Goal: Task Accomplishment & Management: Use online tool/utility

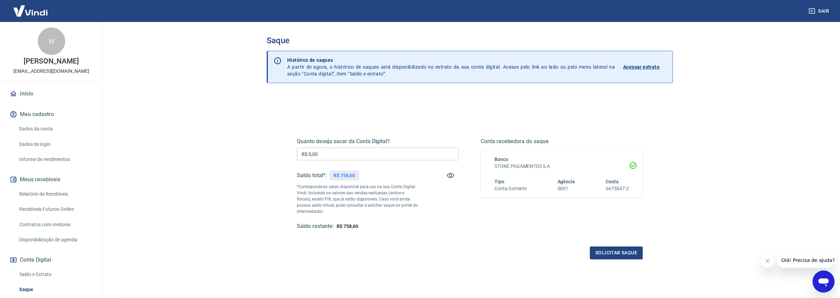
click at [362, 153] on input "R$ 0,00" at bounding box center [378, 153] width 162 height 13
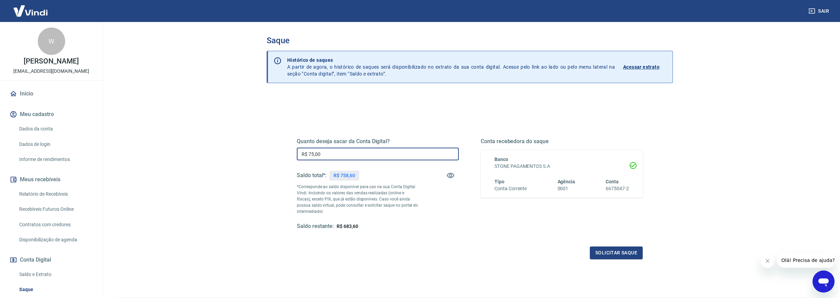
type input "R$ 750,00"
click at [621, 252] on button "Solicitar saque" at bounding box center [616, 252] width 53 height 13
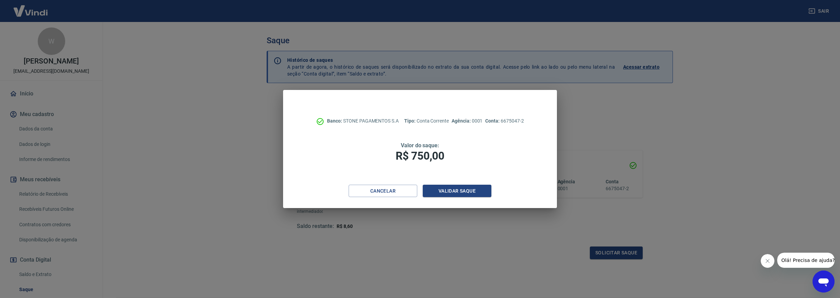
click at [456, 184] on div "Banco: STONE PAGAMENTOS S.A Tipo: Conta Corrente Agência: 0001 Conta: 6675047-2…" at bounding box center [419, 137] width 273 height 95
click at [454, 193] on button "Validar saque" at bounding box center [457, 191] width 69 height 13
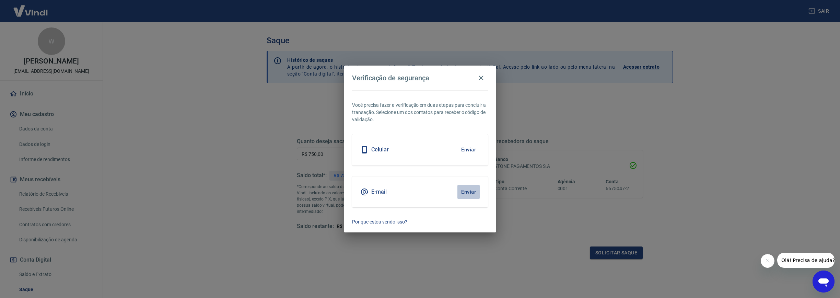
click at [468, 193] on button "Enviar" at bounding box center [468, 192] width 22 height 14
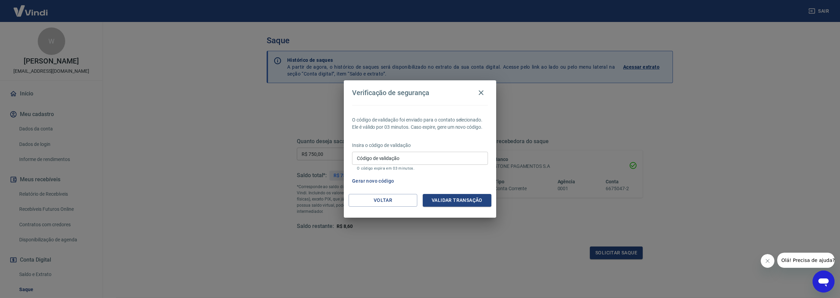
click at [401, 154] on input "Código de validação" at bounding box center [420, 158] width 136 height 13
click at [438, 159] on input "Código de validação" at bounding box center [420, 158] width 136 height 13
paste input "610356"
type input "610356"
click at [456, 199] on button "Validar transação" at bounding box center [457, 200] width 69 height 13
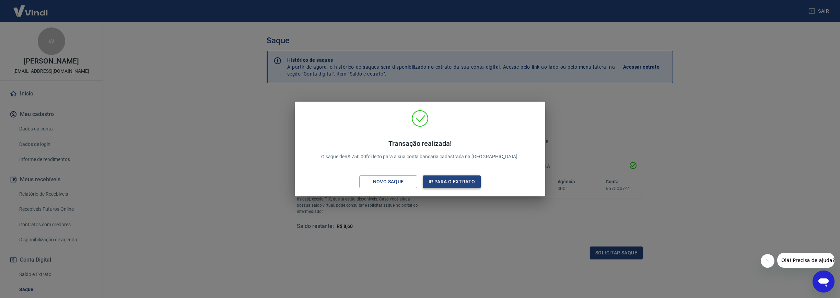
click at [452, 180] on button "Ir para o extrato" at bounding box center [452, 181] width 58 height 13
